Goal: Task Accomplishment & Management: Manage account settings

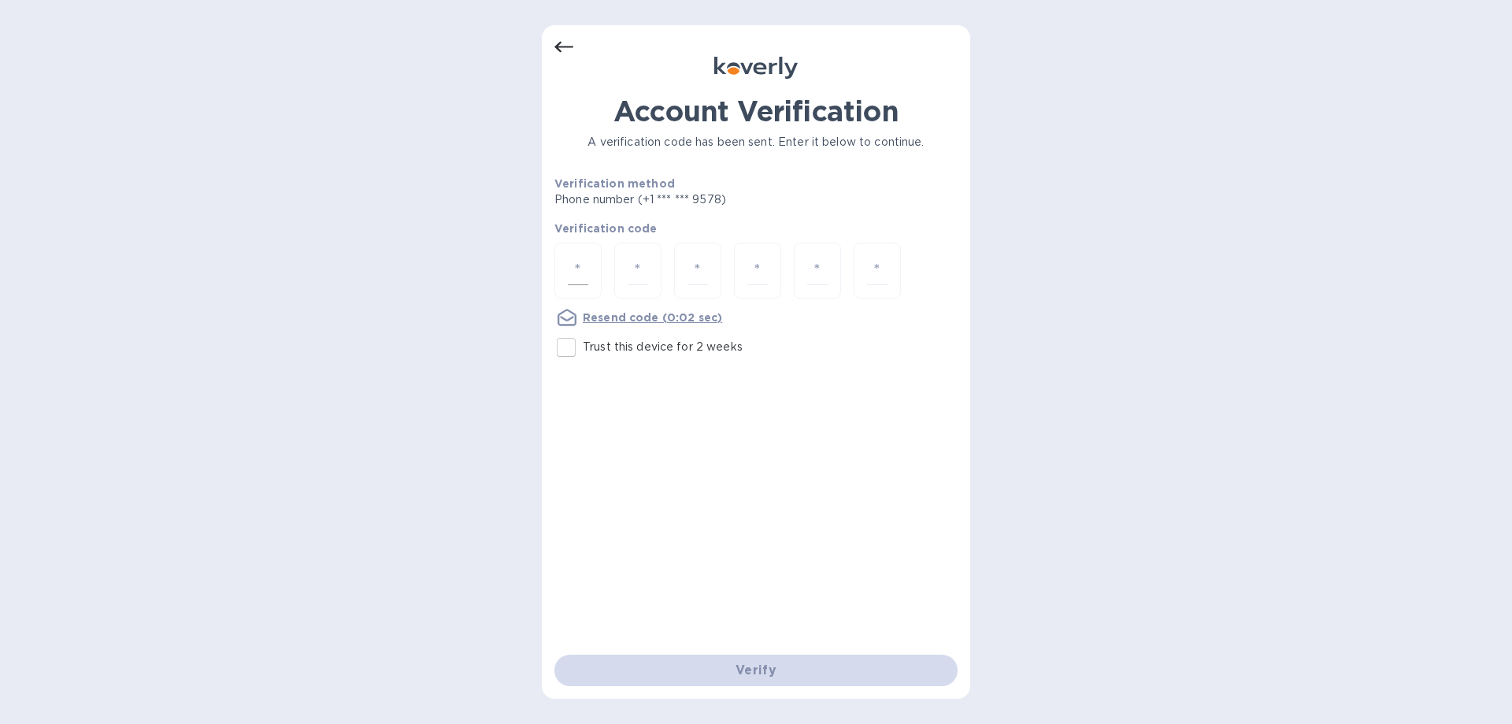
click at [576, 267] on input "number" at bounding box center [578, 270] width 20 height 29
type input "6"
type input "2"
type input "3"
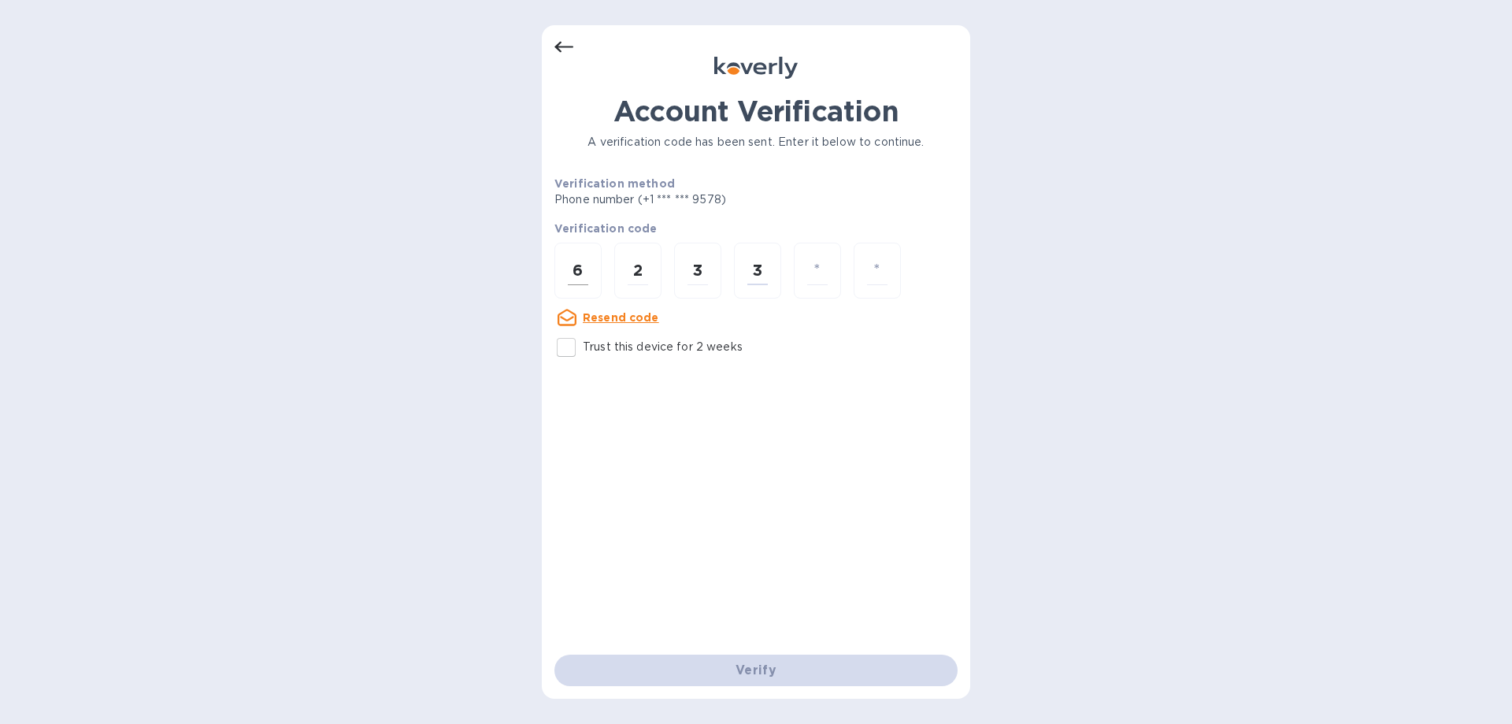
type input "7"
type input "3"
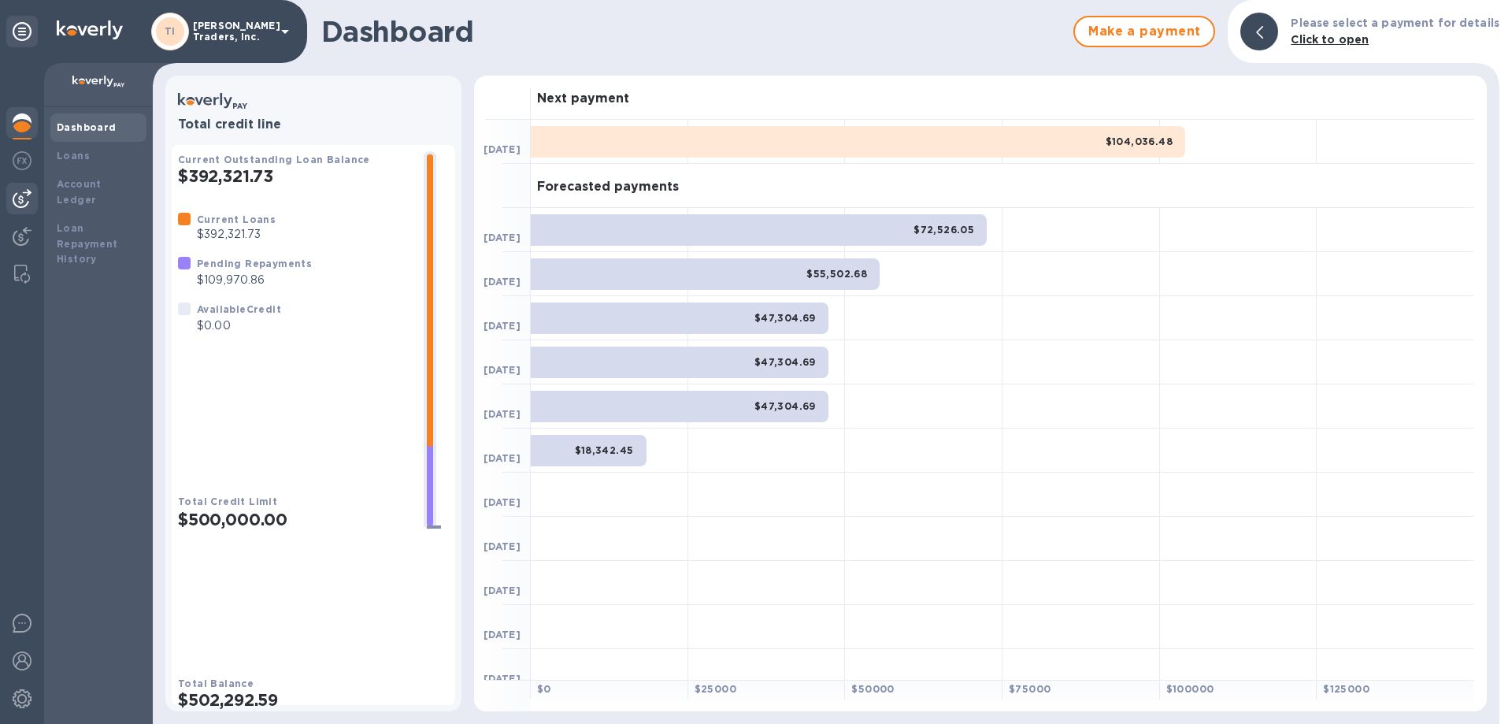
click at [25, 187] on div at bounding box center [21, 198] width 31 height 31
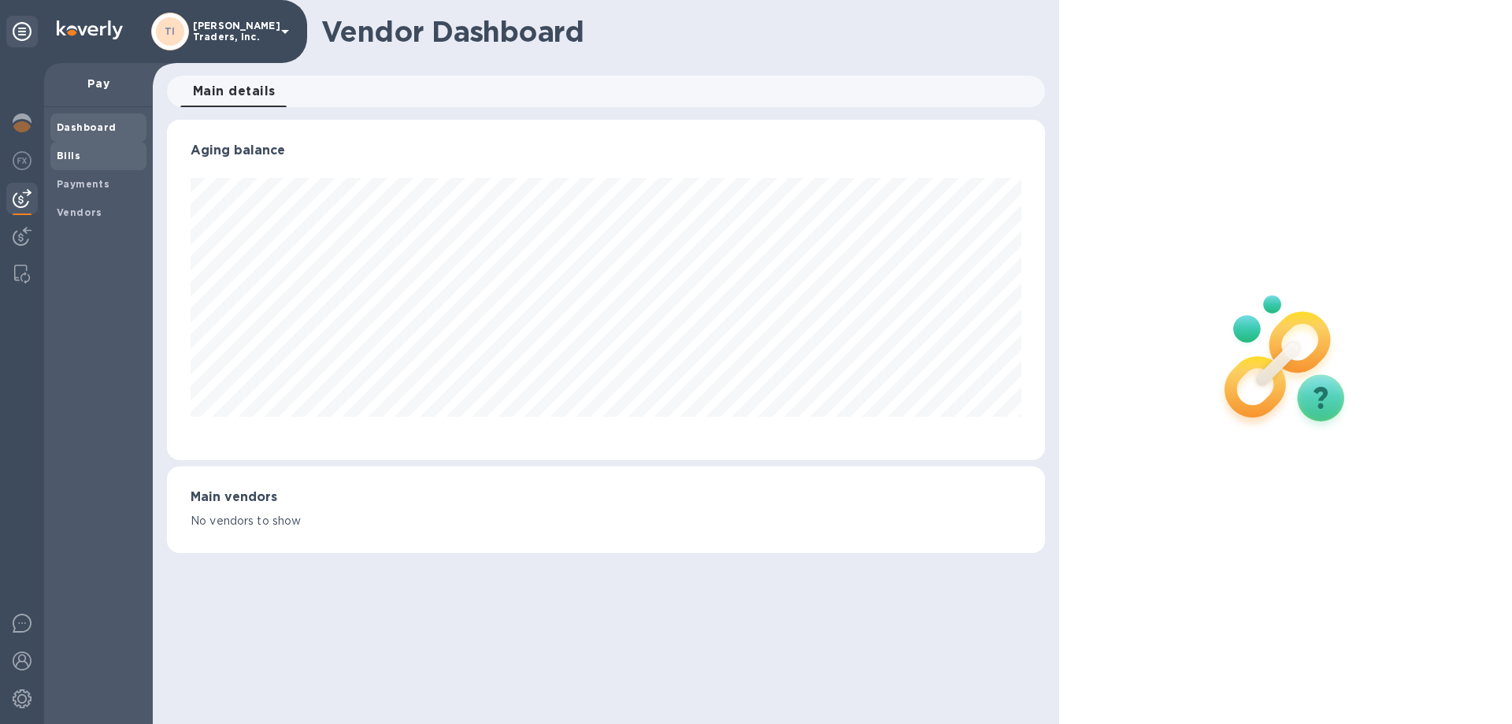
scroll to position [340, 877]
click at [74, 201] on div "Vendors" at bounding box center [98, 212] width 96 height 28
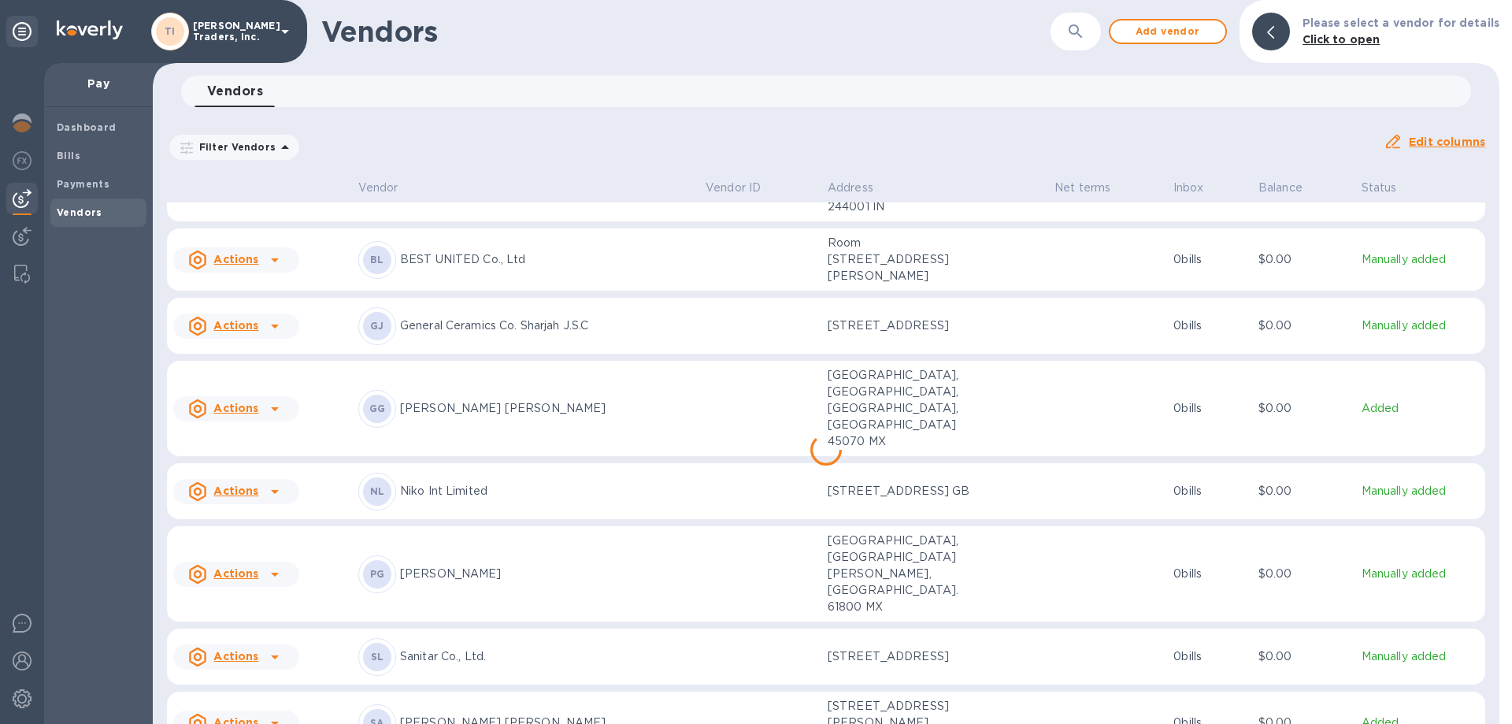
scroll to position [215, 0]
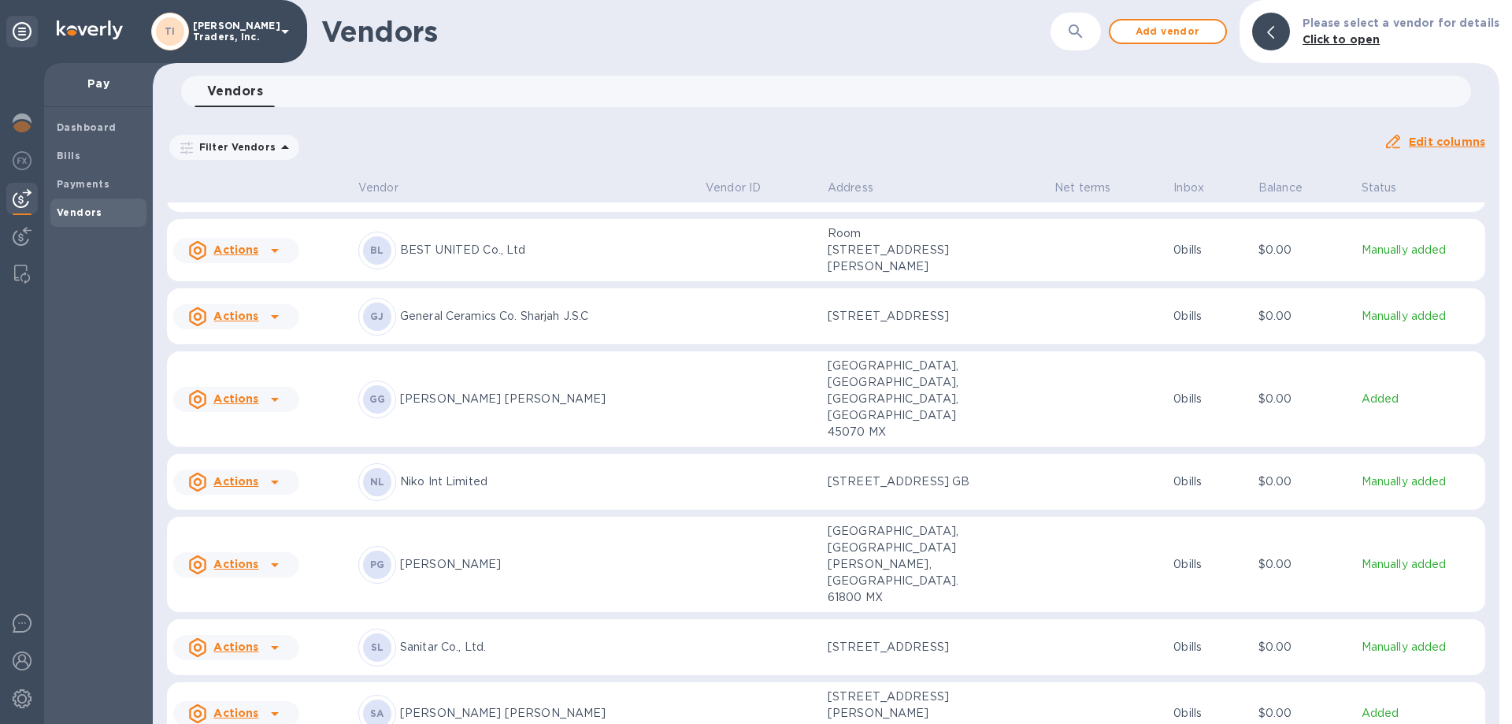
click at [751, 148] on div "Filter Vendors Auto pay: All" at bounding box center [769, 147] width 1204 height 30
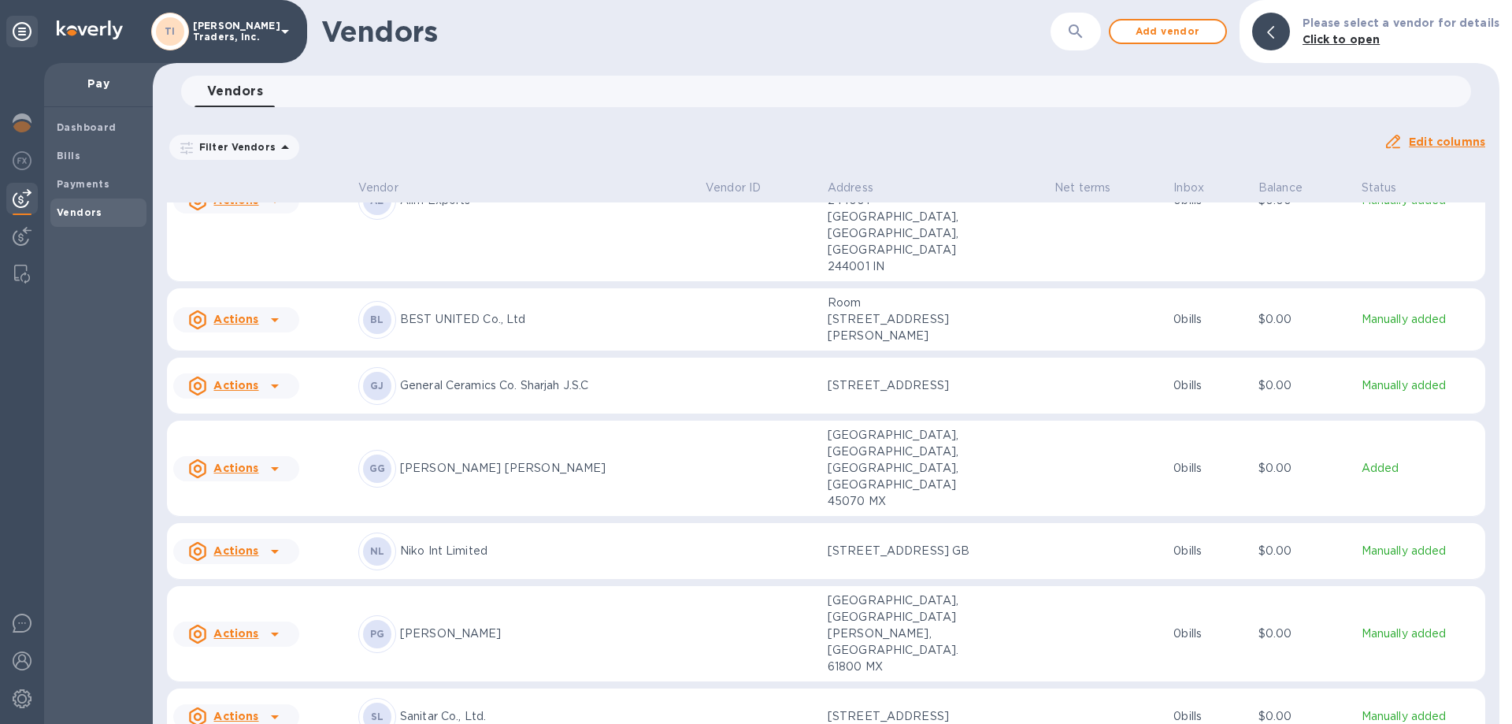
scroll to position [0, 0]
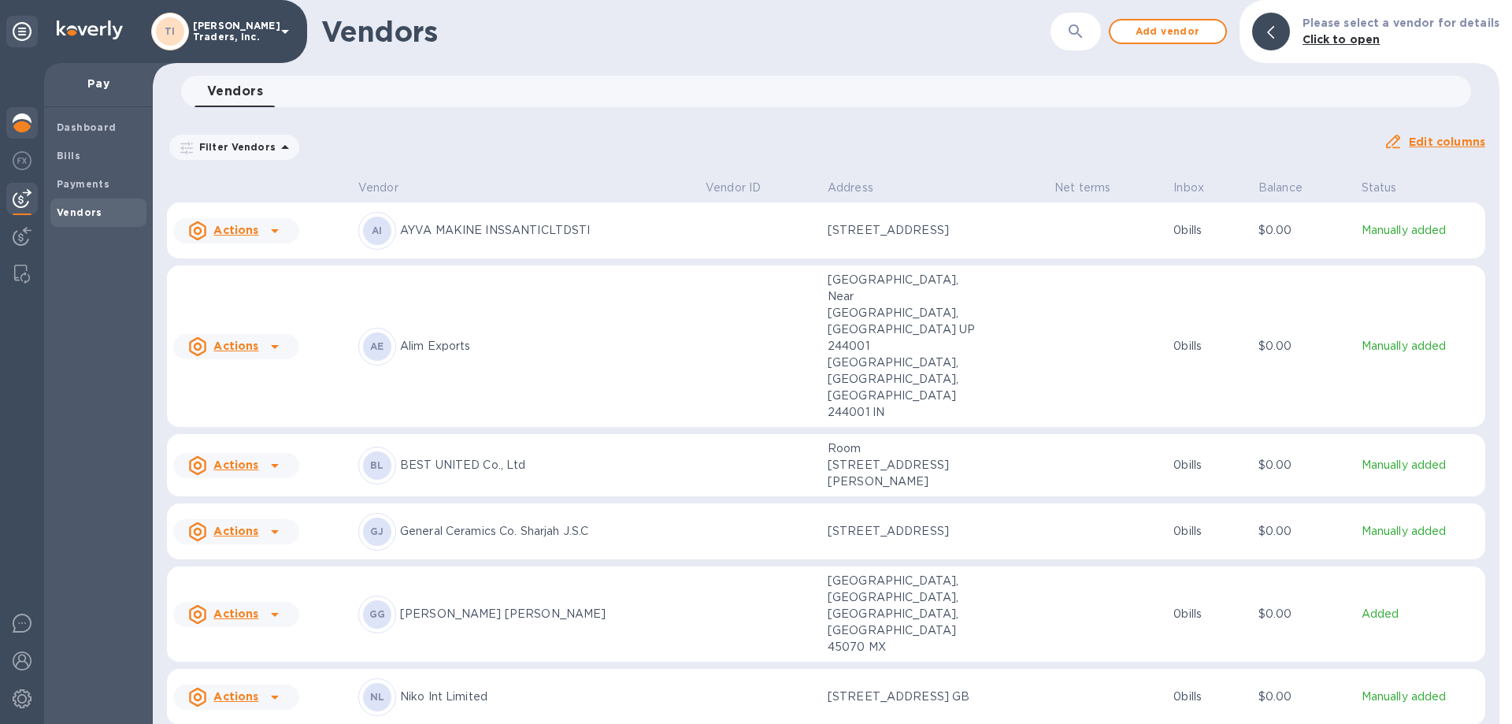
click at [18, 113] on div at bounding box center [21, 124] width 31 height 35
